Goal: Complete application form

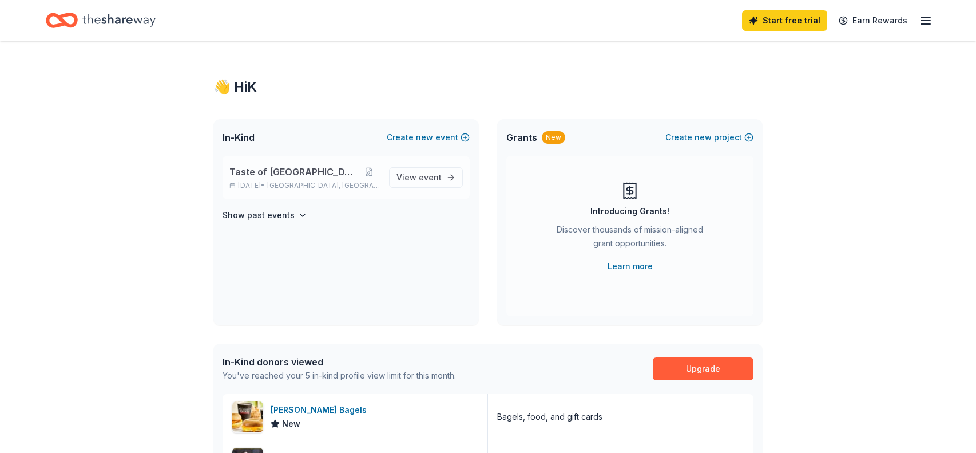
click at [262, 175] on span "Taste of [GEOGRAPHIC_DATA]" at bounding box center [293, 172] width 129 height 14
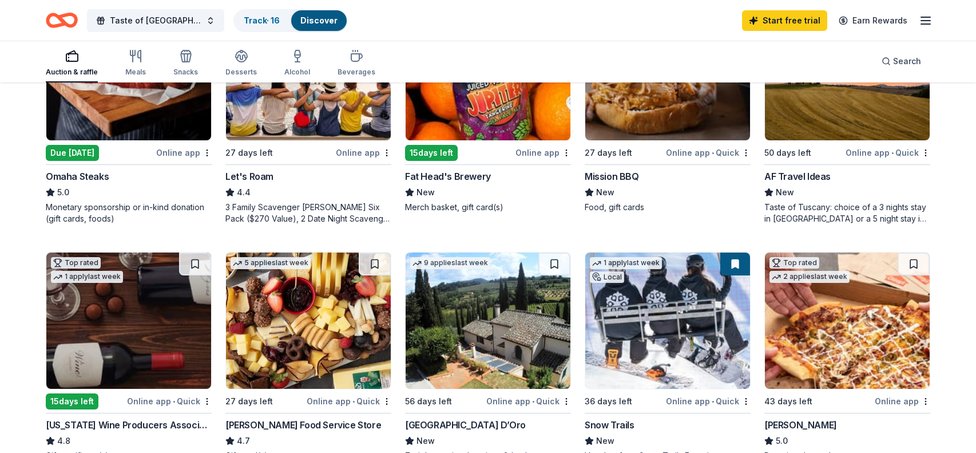
scroll to position [534, 0]
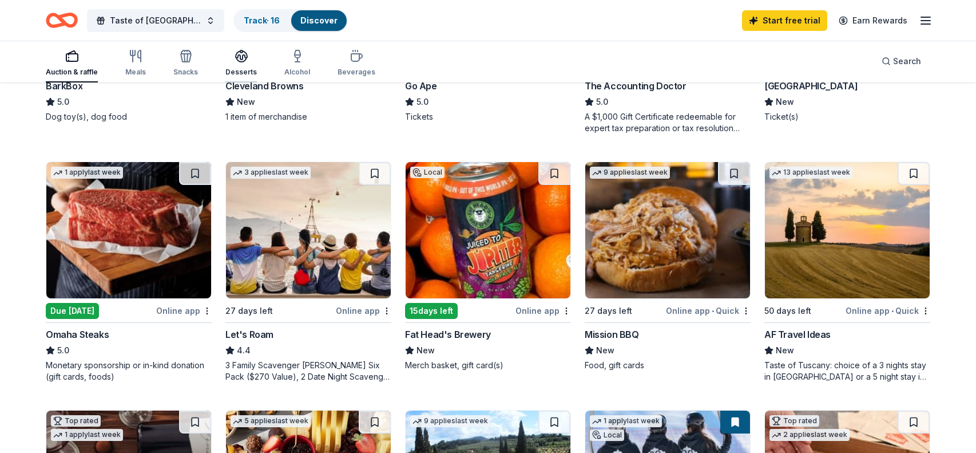
click at [248, 60] on div "button" at bounding box center [240, 56] width 31 height 14
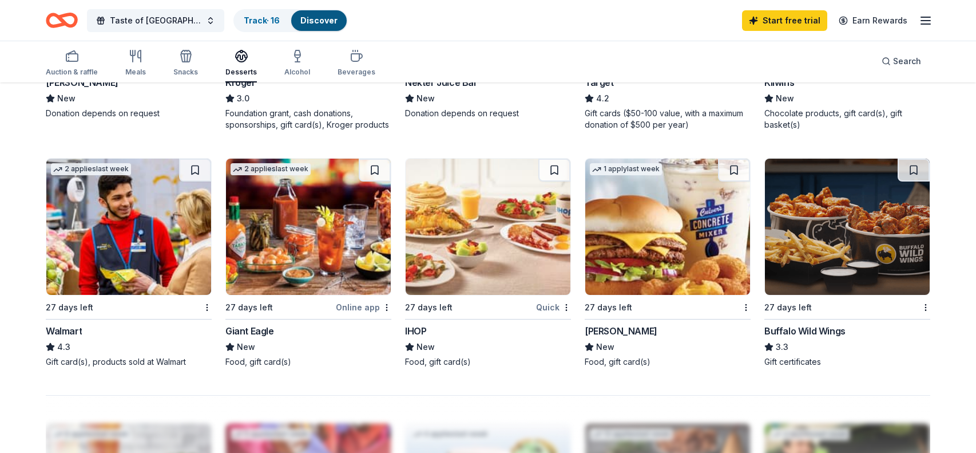
scroll to position [786, 0]
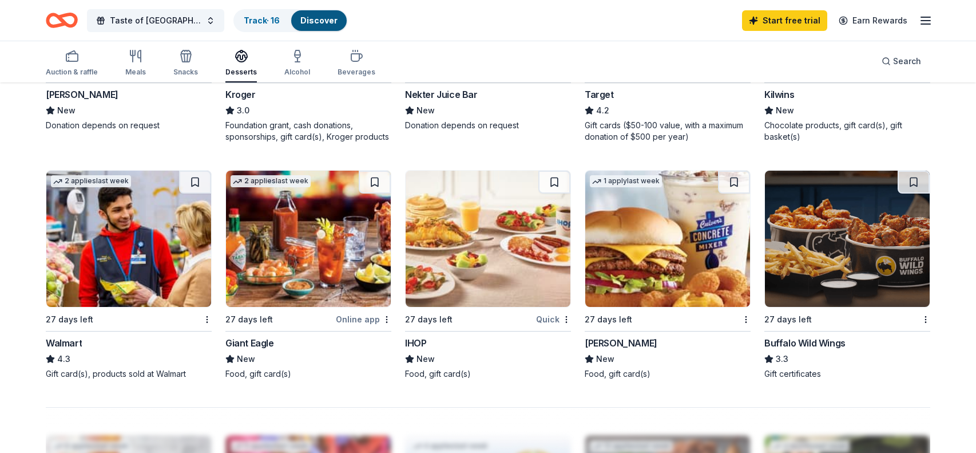
click at [837, 223] on img at bounding box center [847, 239] width 165 height 136
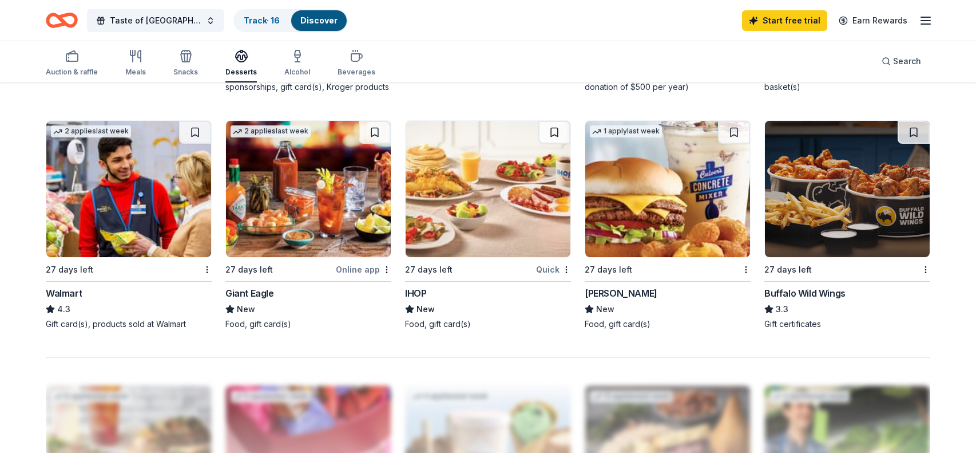
scroll to position [835, 0]
click at [273, 20] on link "Track · 16" at bounding box center [262, 20] width 36 height 10
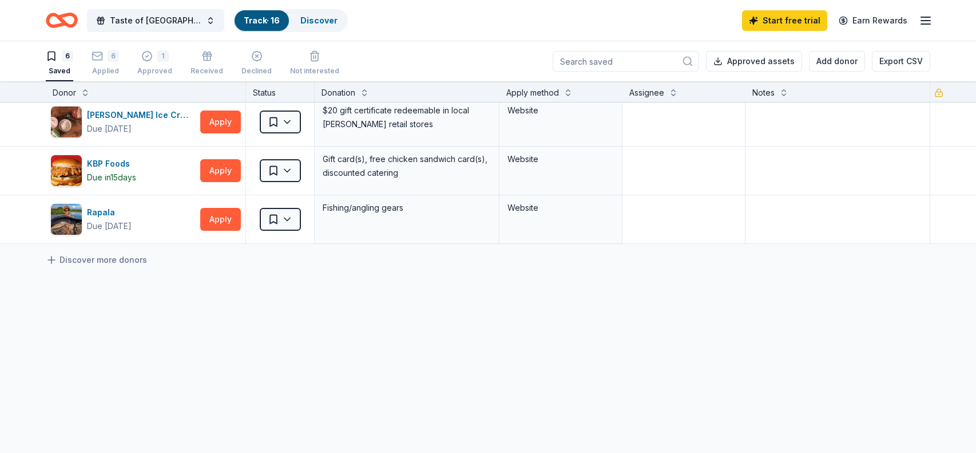
scroll to position [155, 0]
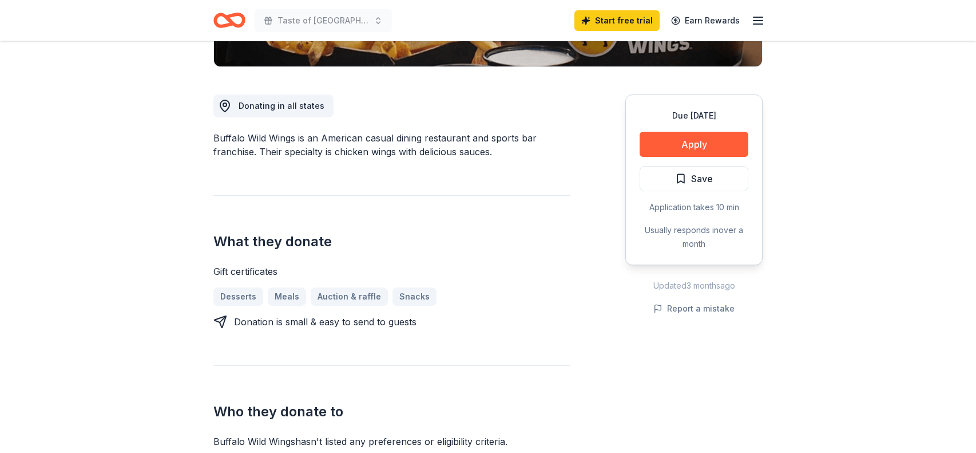
scroll to position [287, 0]
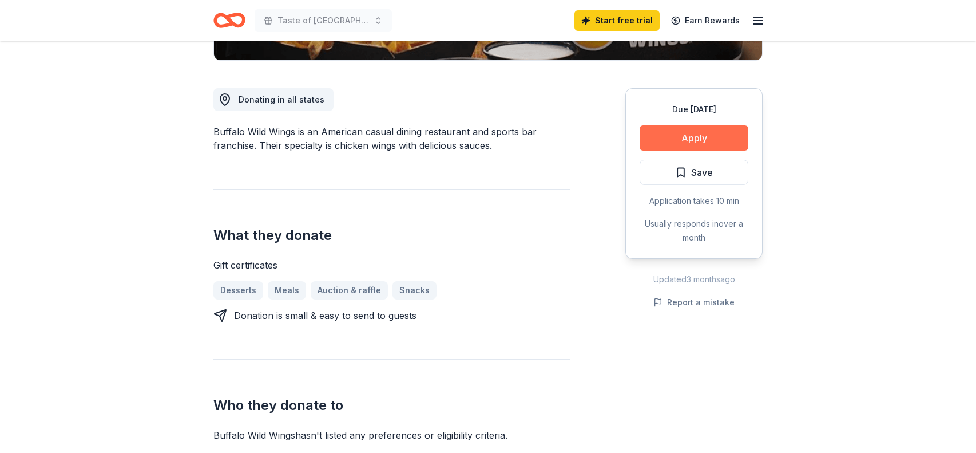
click at [693, 135] on button "Apply" at bounding box center [694, 137] width 109 height 25
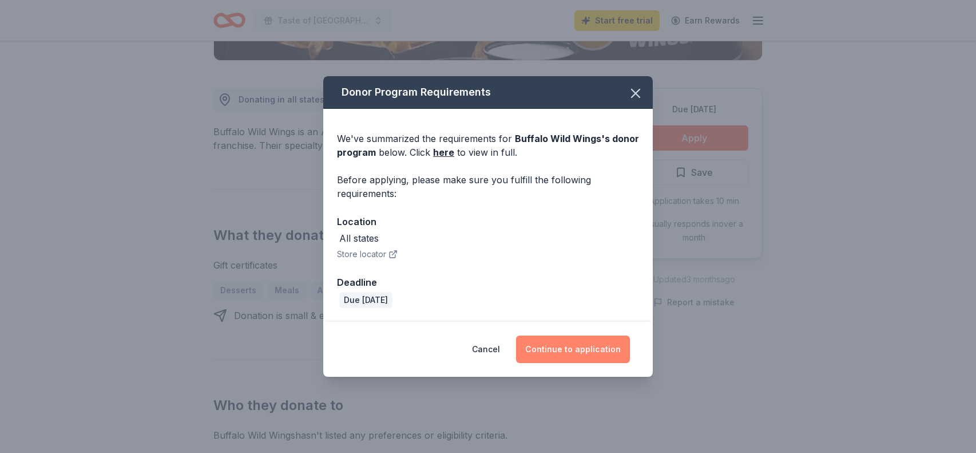
click at [559, 350] on button "Continue to application" at bounding box center [573, 348] width 114 height 27
